Goal: Task Accomplishment & Management: Manage account settings

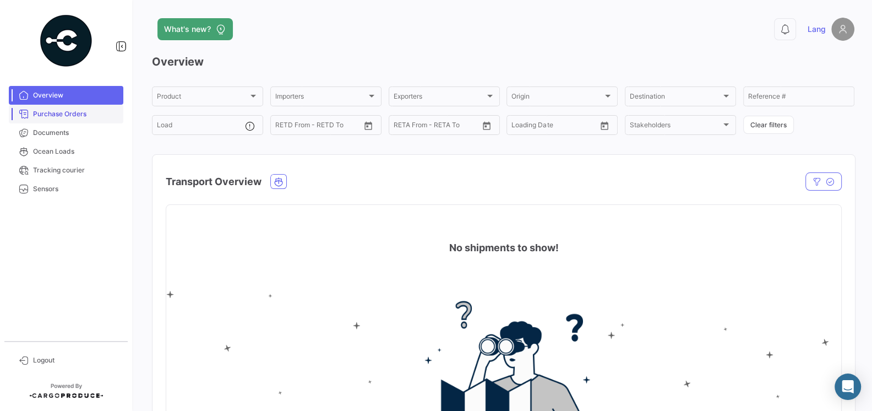
click at [58, 118] on span "Purchase Orders" at bounding box center [76, 114] width 86 height 10
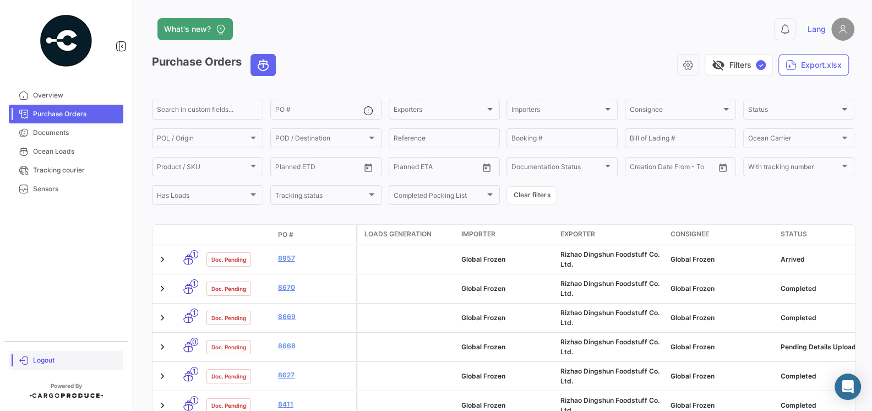
click at [37, 358] on span "Logout" at bounding box center [76, 360] width 86 height 10
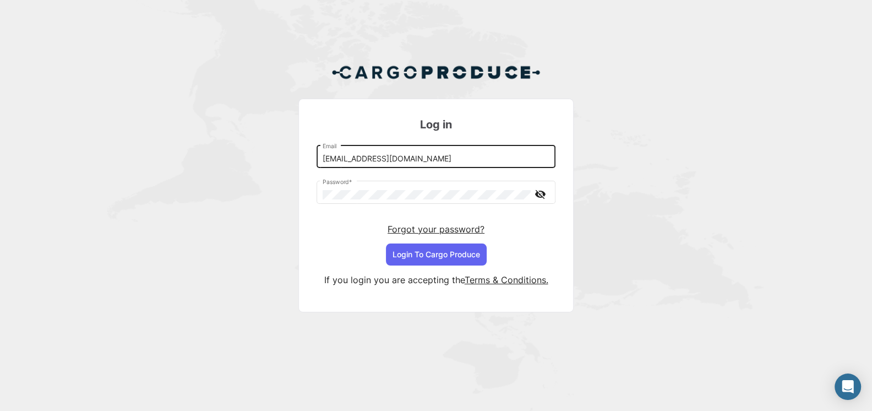
click at [420, 155] on input "[EMAIL_ADDRESS][DOMAIN_NAME]" at bounding box center [436, 158] width 227 height 9
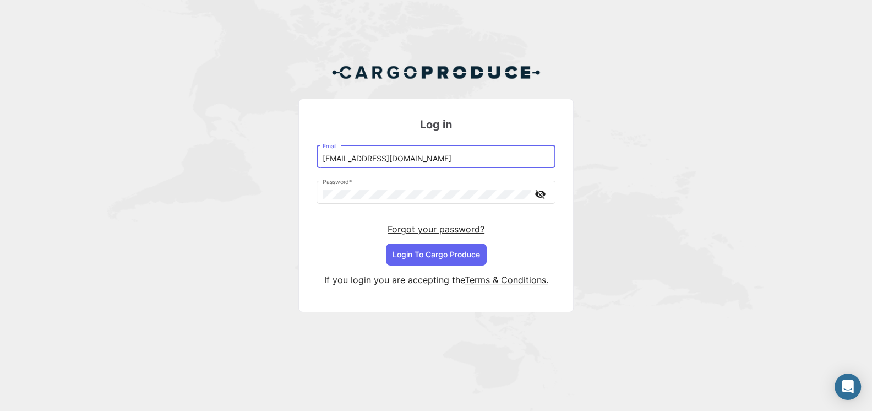
type input "[EMAIL_ADDRESS][DOMAIN_NAME]"
click at [412, 253] on button "Login To Cargo Produce" at bounding box center [436, 254] width 101 height 22
